Goal: Task Accomplishment & Management: Complete application form

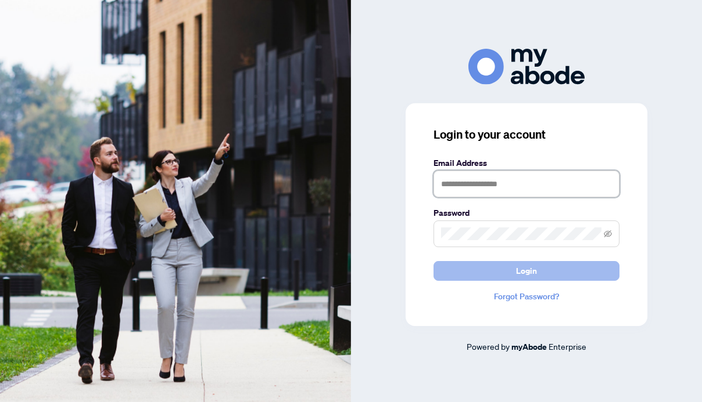
type input "**********"
click at [524, 272] on span "Login" at bounding box center [526, 271] width 21 height 19
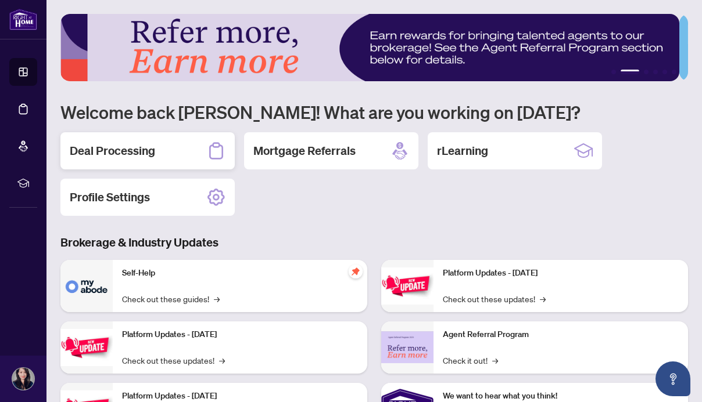
click at [99, 154] on h2 "Deal Processing" at bounding box center [112, 151] width 85 height 16
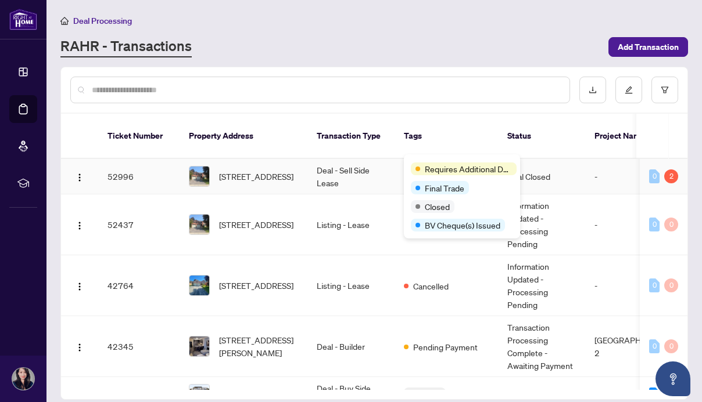
click at [434, 164] on span "Requires Additional Docs" at bounding box center [468, 169] width 87 height 13
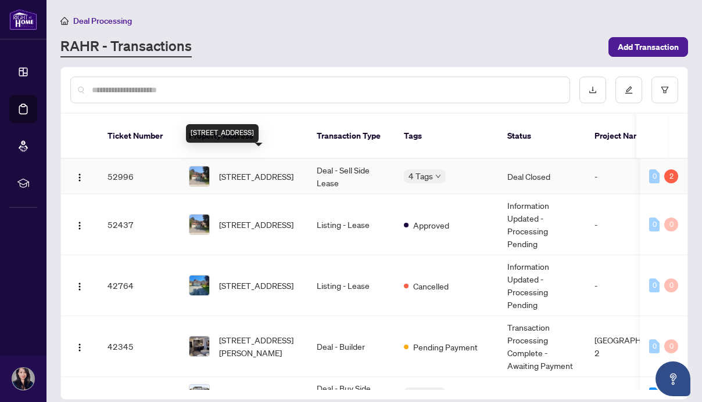
click at [257, 170] on span "[STREET_ADDRESS]" at bounding box center [256, 176] width 74 height 13
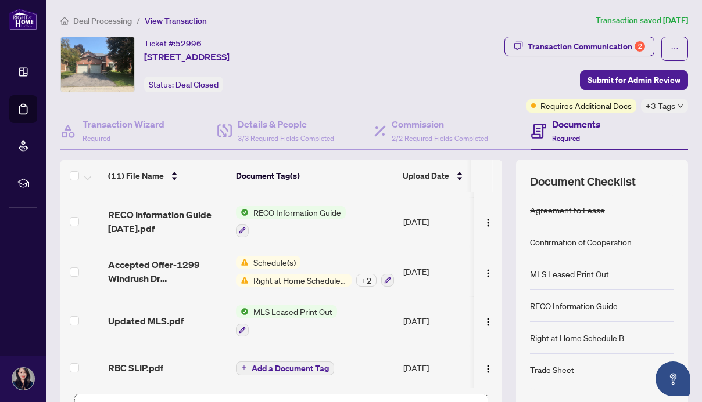
scroll to position [83, 0]
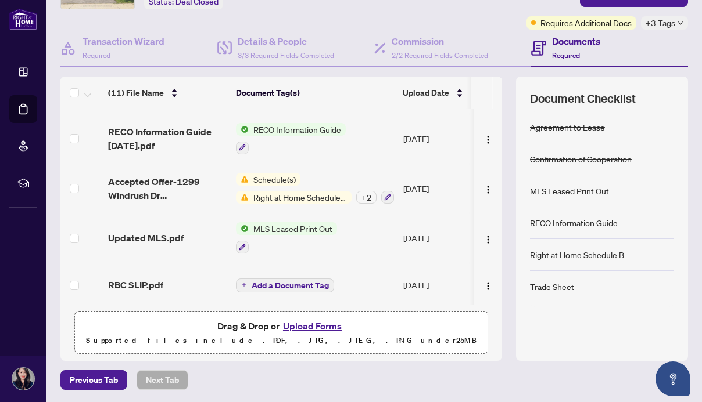
click at [318, 328] on button "Upload Forms" at bounding box center [312, 326] width 66 height 15
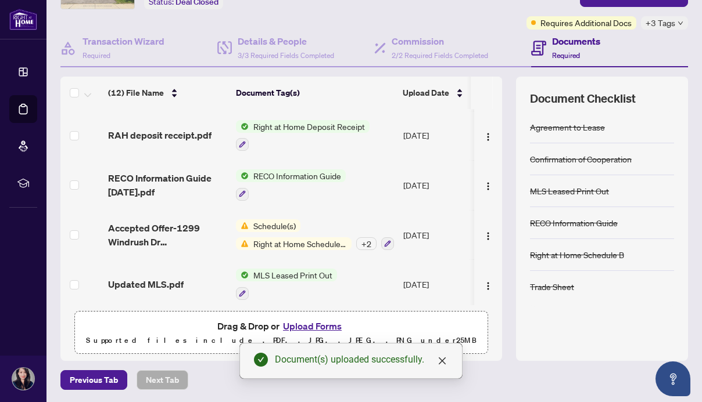
scroll to position [0, 0]
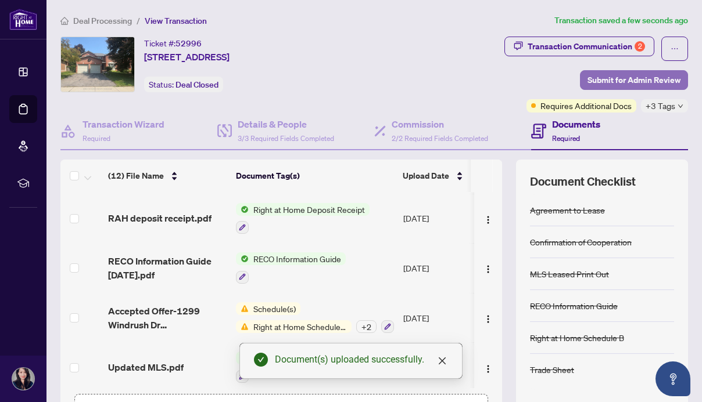
click at [641, 82] on span "Submit for Admin Review" at bounding box center [633, 80] width 93 height 19
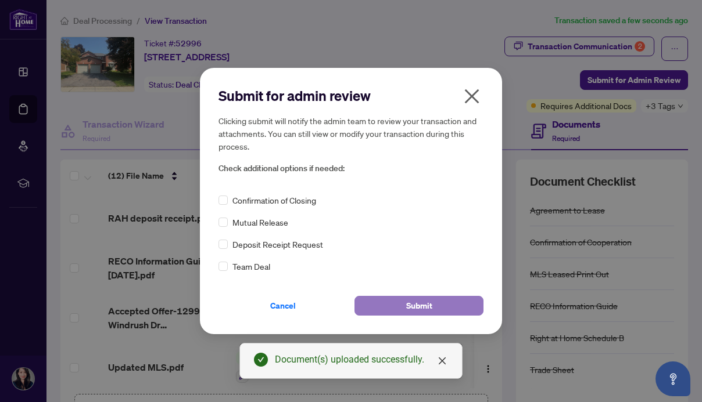
click at [410, 305] on span "Submit" at bounding box center [419, 306] width 26 height 19
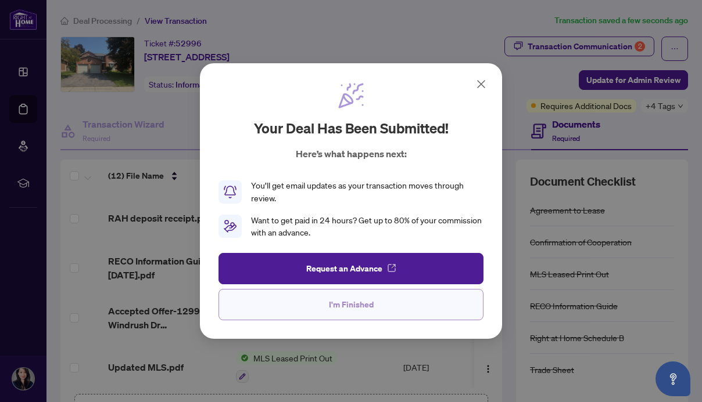
click at [337, 306] on span "I'm Finished" at bounding box center [351, 305] width 45 height 19
